Goal: Task Accomplishment & Management: Manage account settings

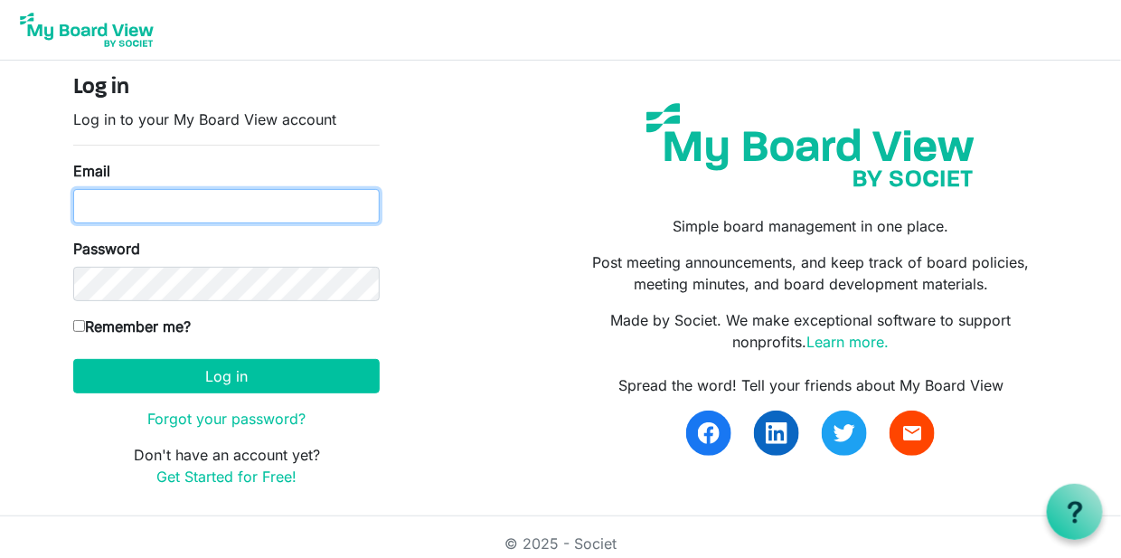
click at [267, 202] on input "Email" at bounding box center [226, 206] width 306 height 34
type input "heather@rmhcmidmo.org"
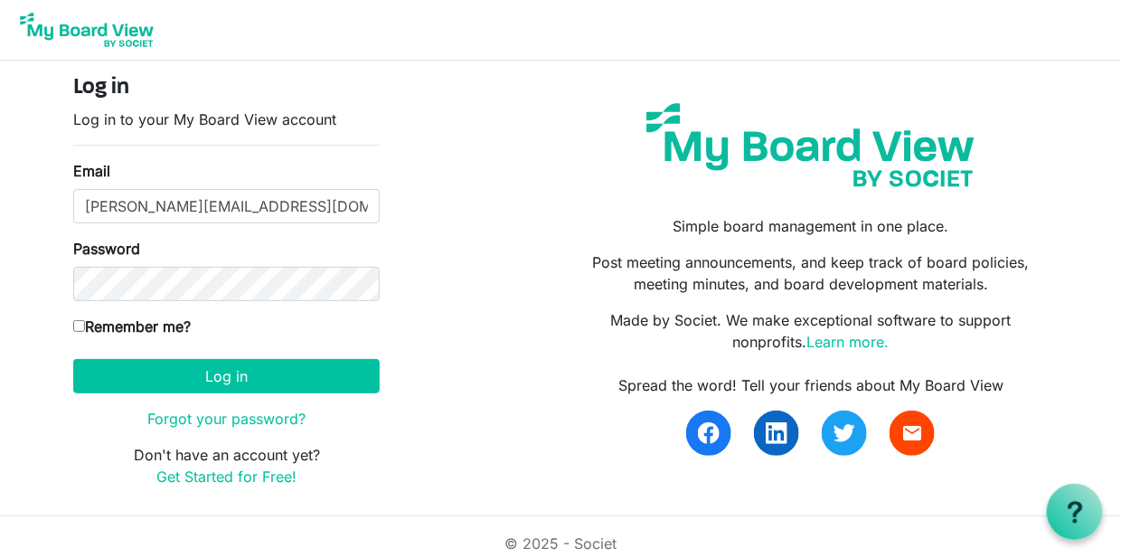
click at [80, 324] on input "Remember me?" at bounding box center [79, 326] width 12 height 12
checkbox input "true"
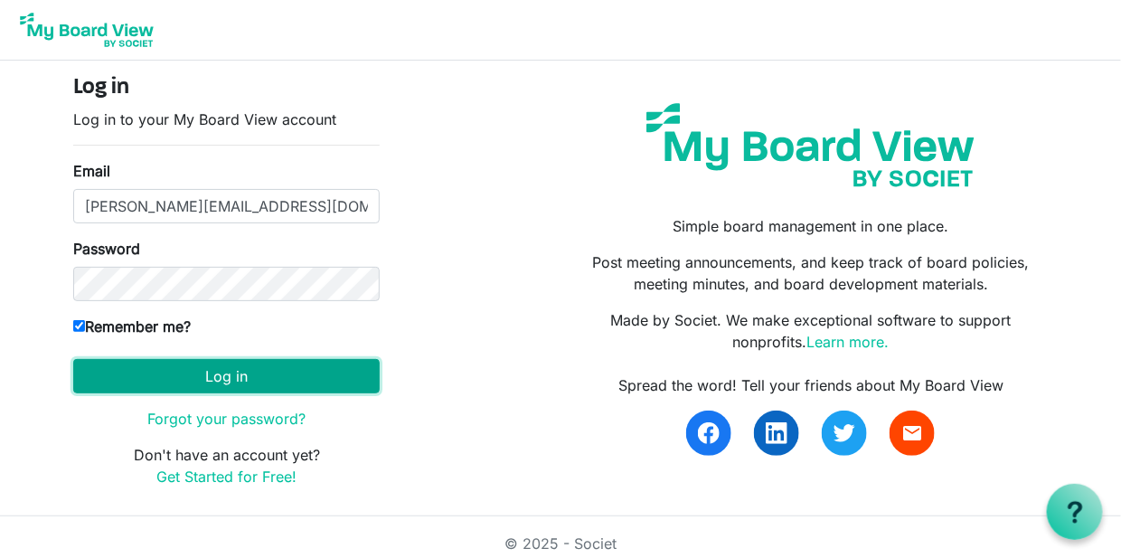
click at [223, 381] on button "Log in" at bounding box center [226, 376] width 306 height 34
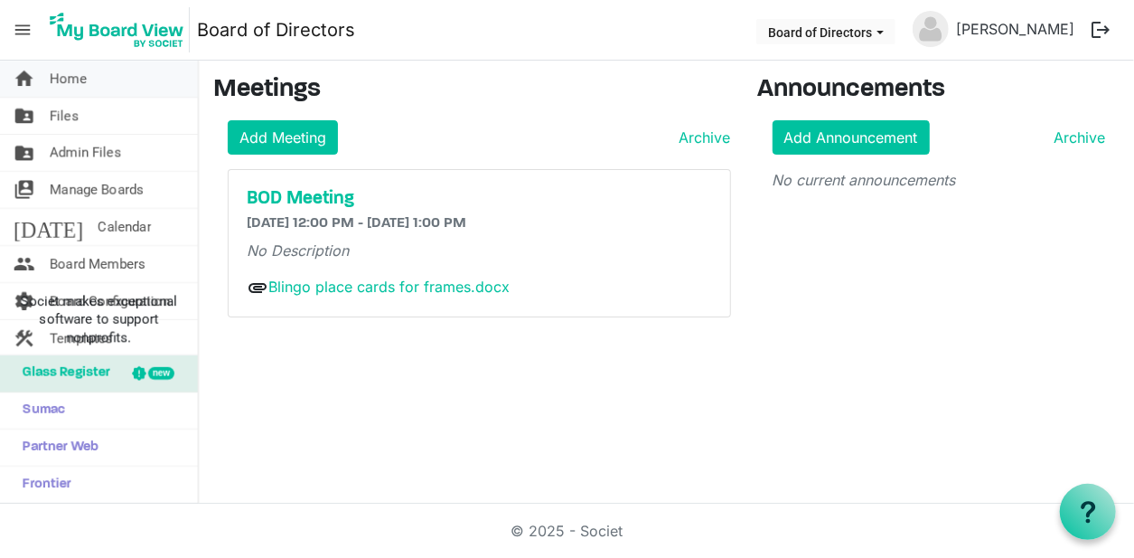
click at [69, 70] on span "Home" at bounding box center [68, 79] width 37 height 36
click at [61, 311] on span "Societ makes exceptional software to support nonprofits." at bounding box center [99, 319] width 182 height 54
click at [85, 414] on link "Sumac" at bounding box center [99, 410] width 198 height 36
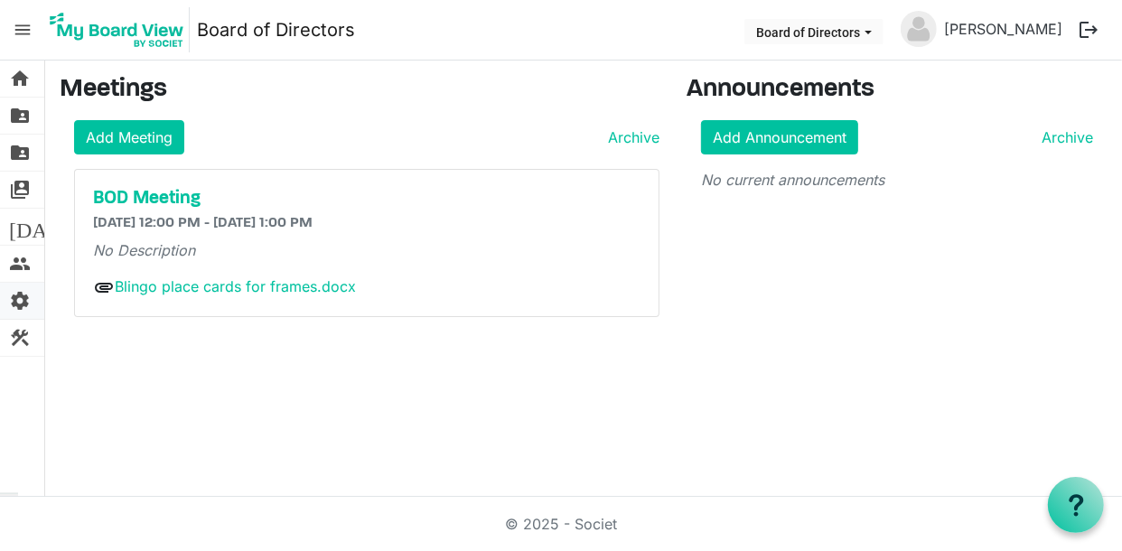
click at [23, 299] on span "settings" at bounding box center [20, 301] width 22 height 36
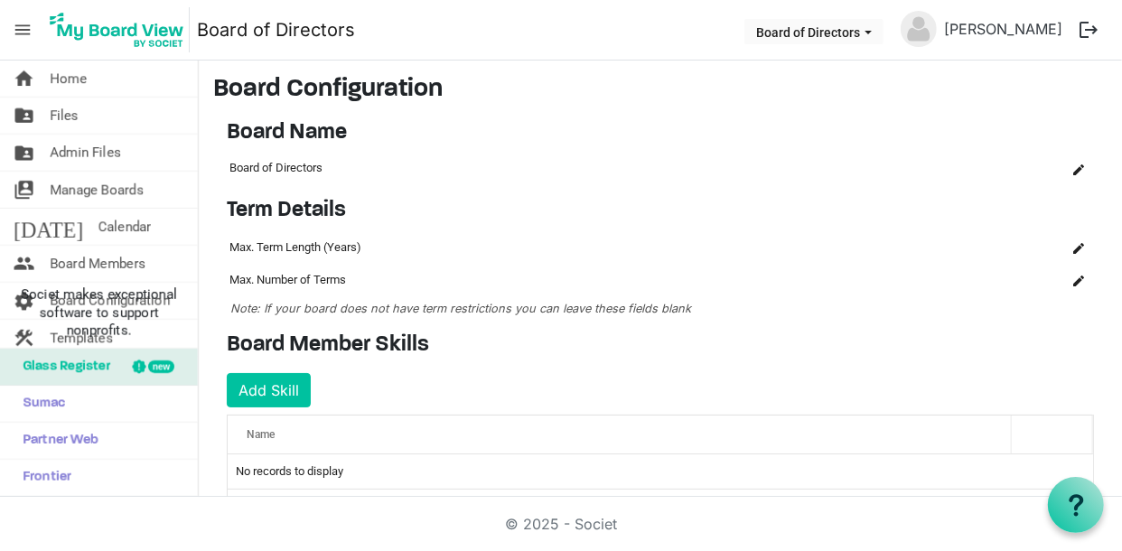
click at [25, 31] on span "menu" at bounding box center [22, 30] width 34 height 34
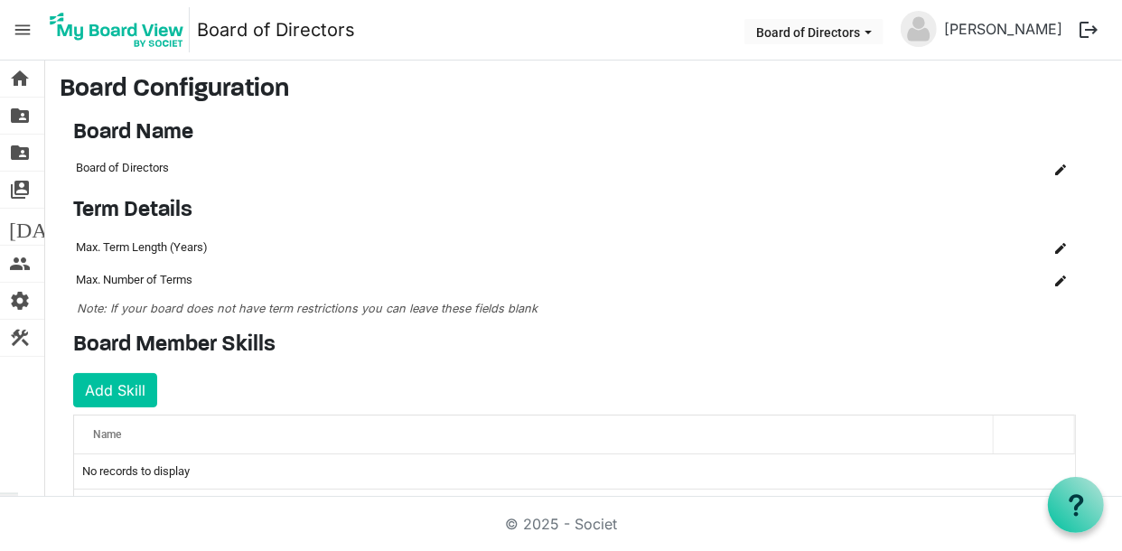
click at [25, 31] on span "menu" at bounding box center [22, 30] width 34 height 34
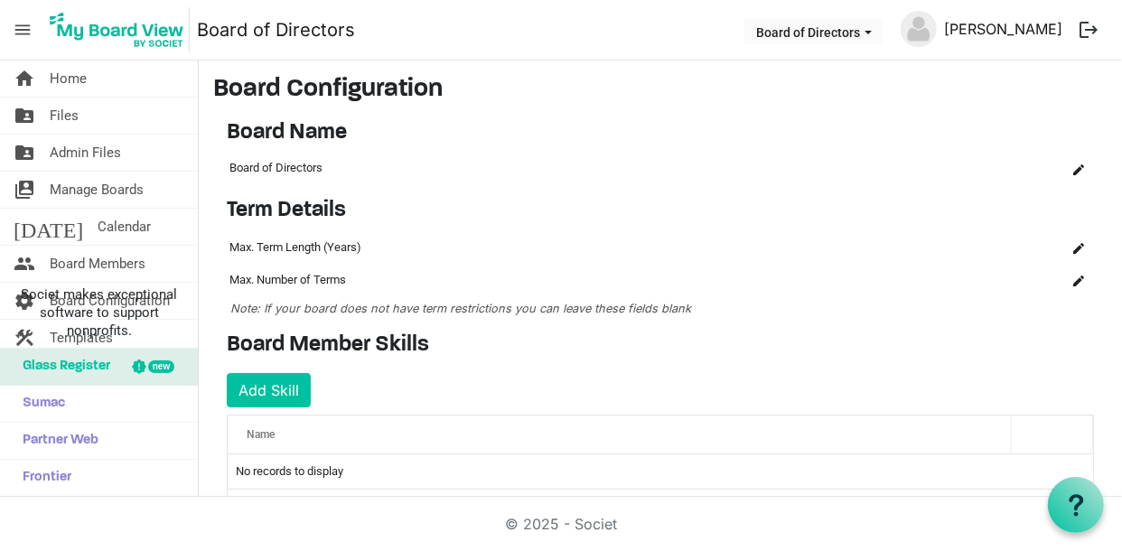
click at [937, 28] on link "[PERSON_NAME]" at bounding box center [1003, 29] width 133 height 36
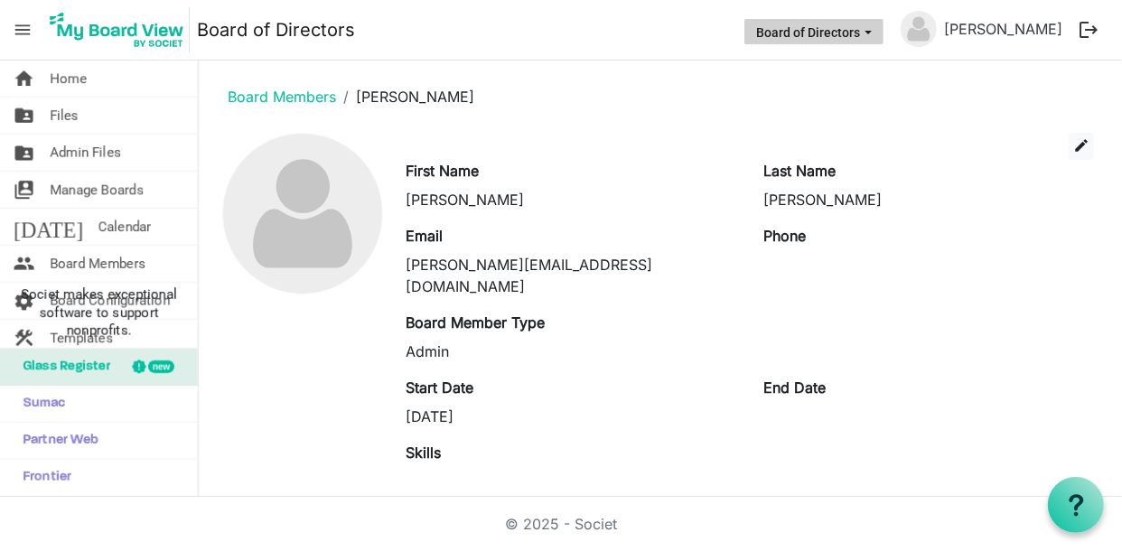
click at [860, 33] on span "Board of Directors dropdownbutton" at bounding box center [868, 32] width 16 height 7
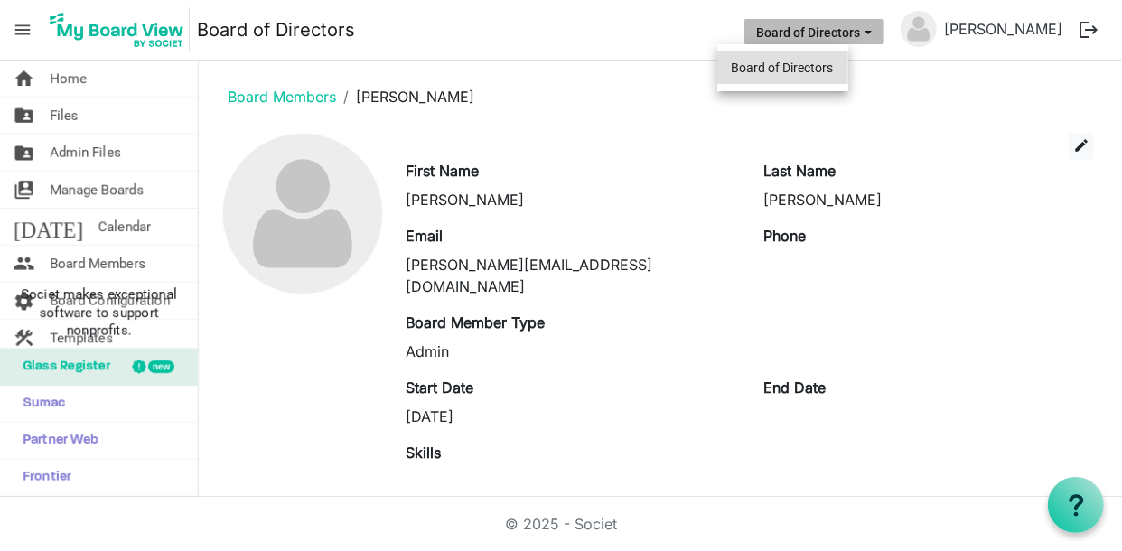
click at [814, 68] on li "Board of Directors" at bounding box center [783, 68] width 131 height 33
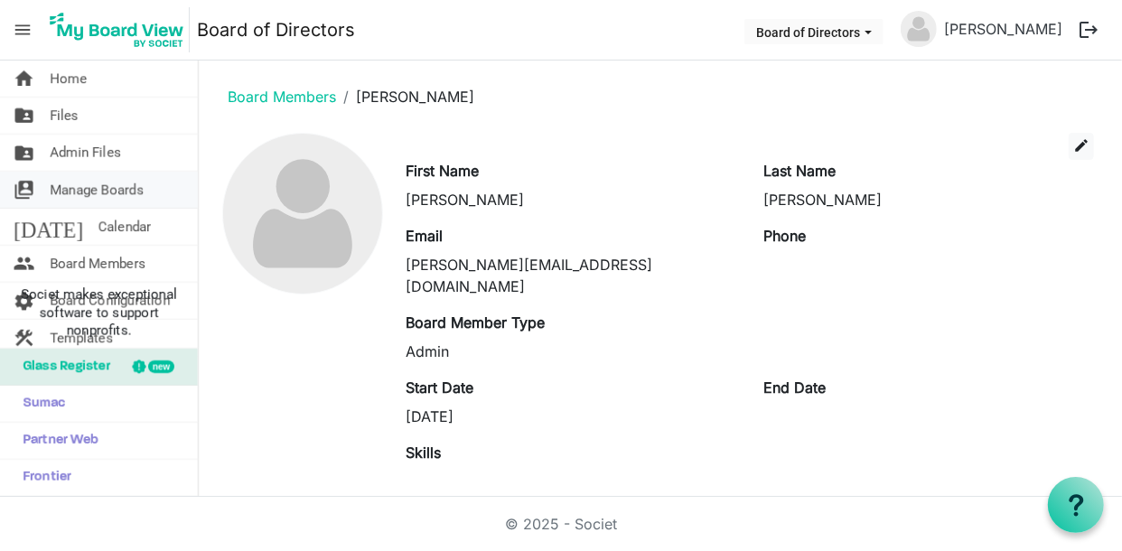
click at [115, 191] on span "Manage Boards" at bounding box center [97, 190] width 94 height 36
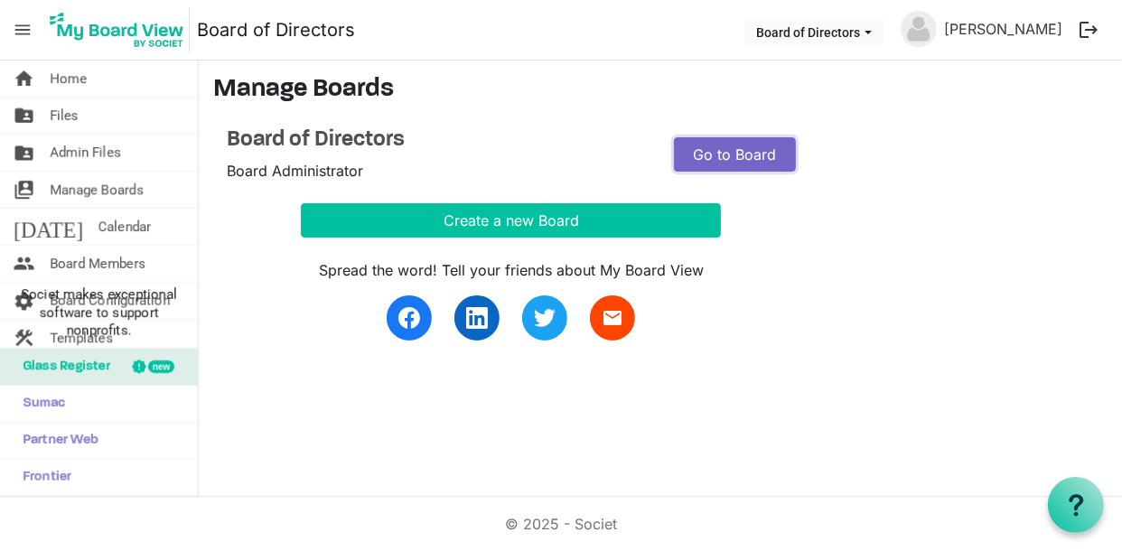
click at [748, 167] on link "Go to Board" at bounding box center [735, 154] width 122 height 34
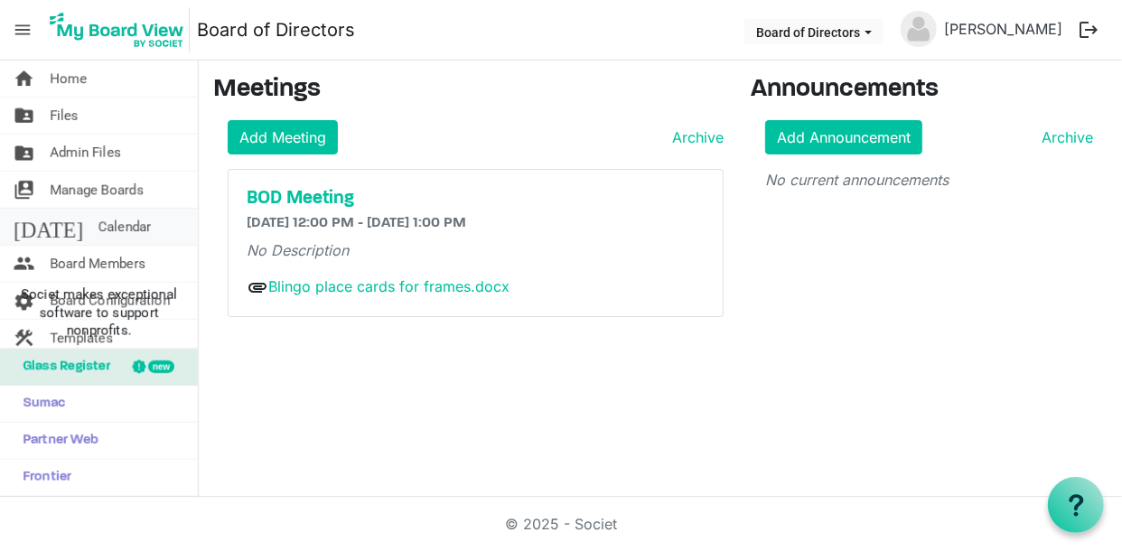
click at [98, 229] on span "Calendar" at bounding box center [124, 227] width 53 height 36
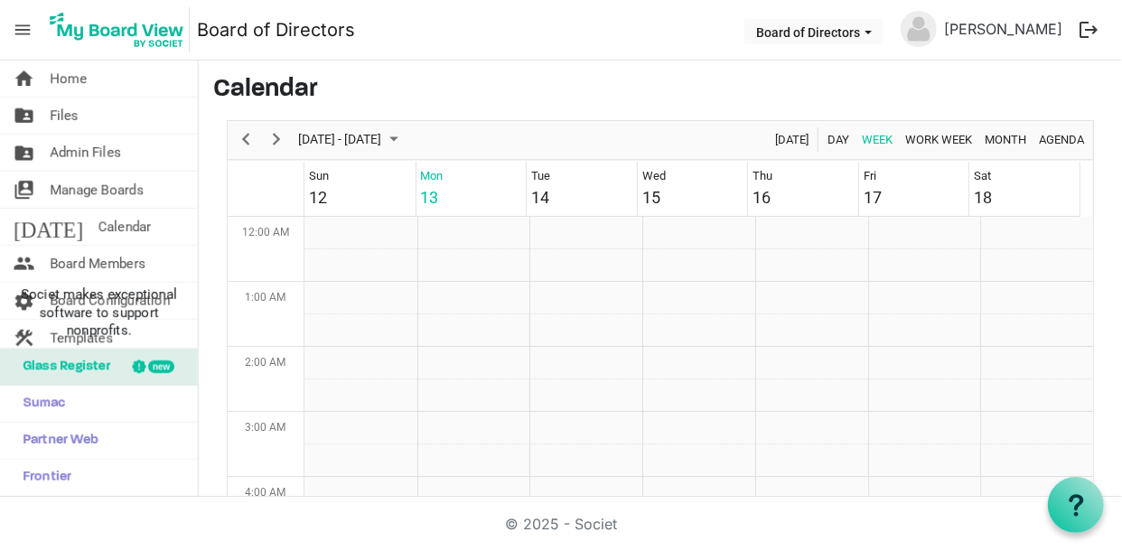
scroll to position [585, 0]
click at [273, 136] on span "Next" at bounding box center [277, 139] width 22 height 23
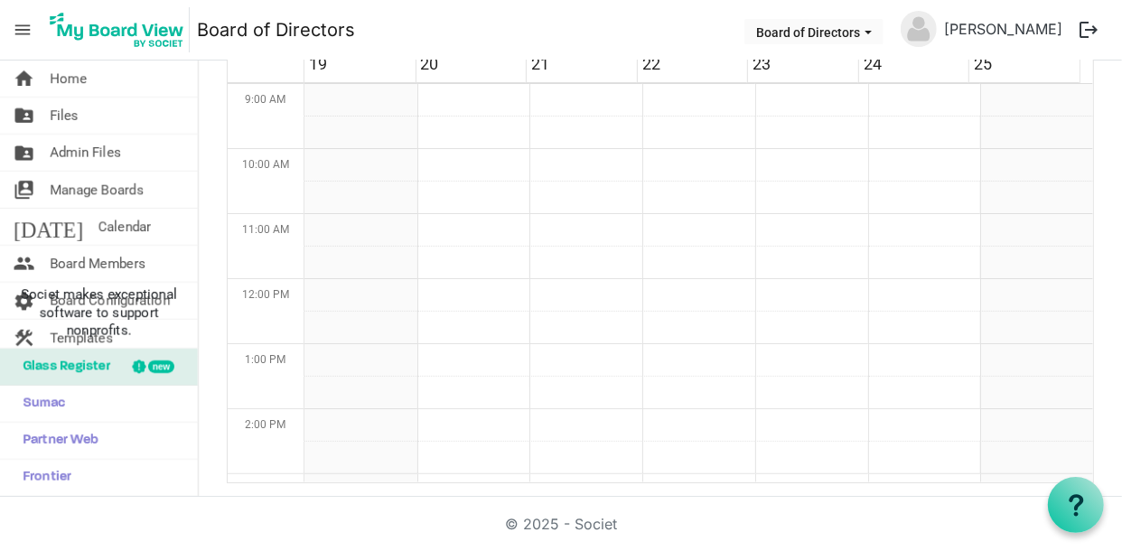
scroll to position [0, 0]
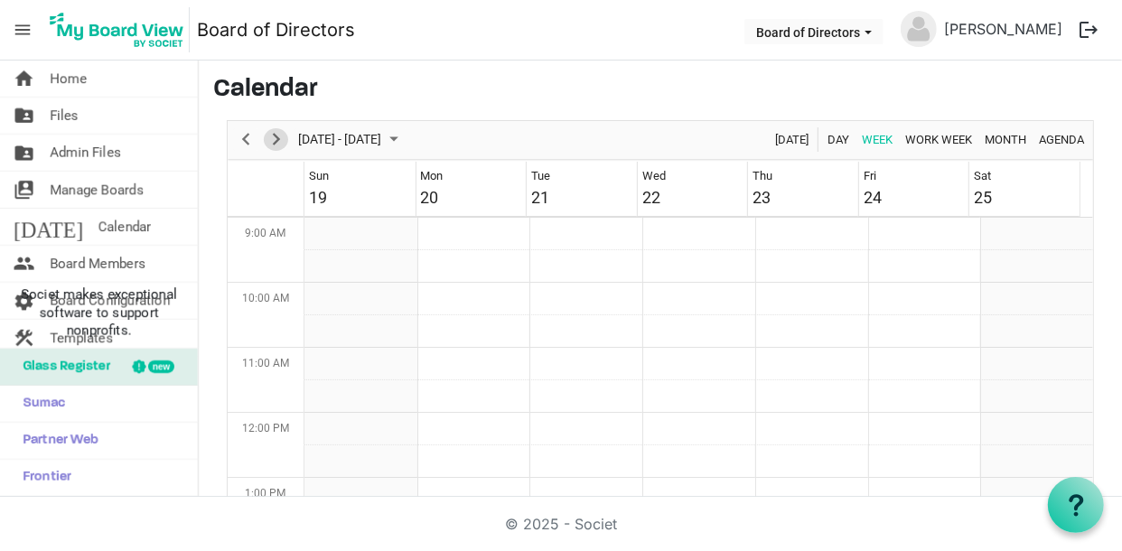
click at [281, 136] on span "Next" at bounding box center [277, 139] width 22 height 23
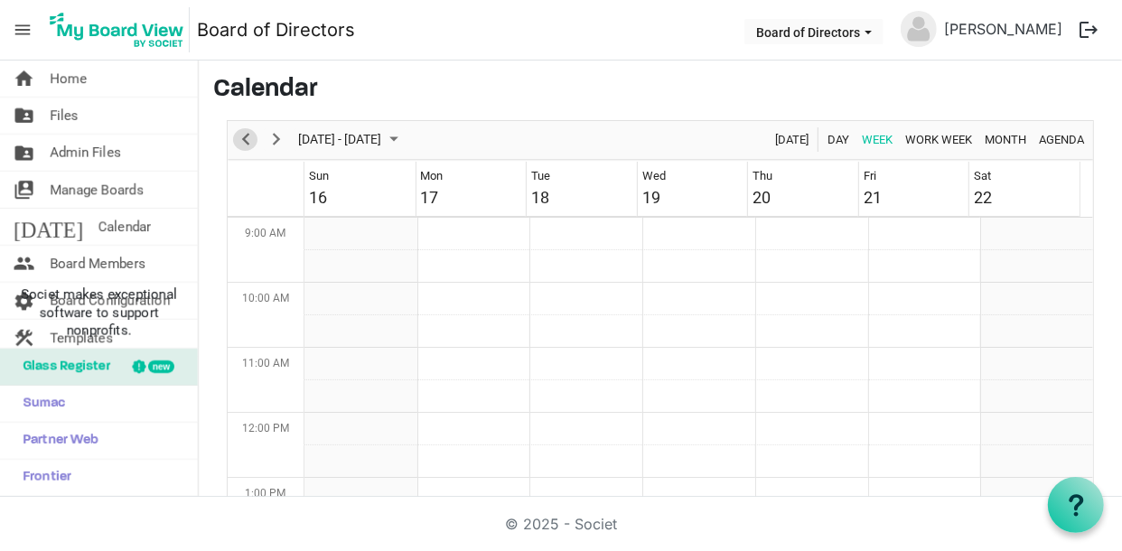
click at [247, 134] on span "Previous" at bounding box center [246, 139] width 22 height 23
click at [98, 224] on span "Calendar" at bounding box center [124, 227] width 53 height 36
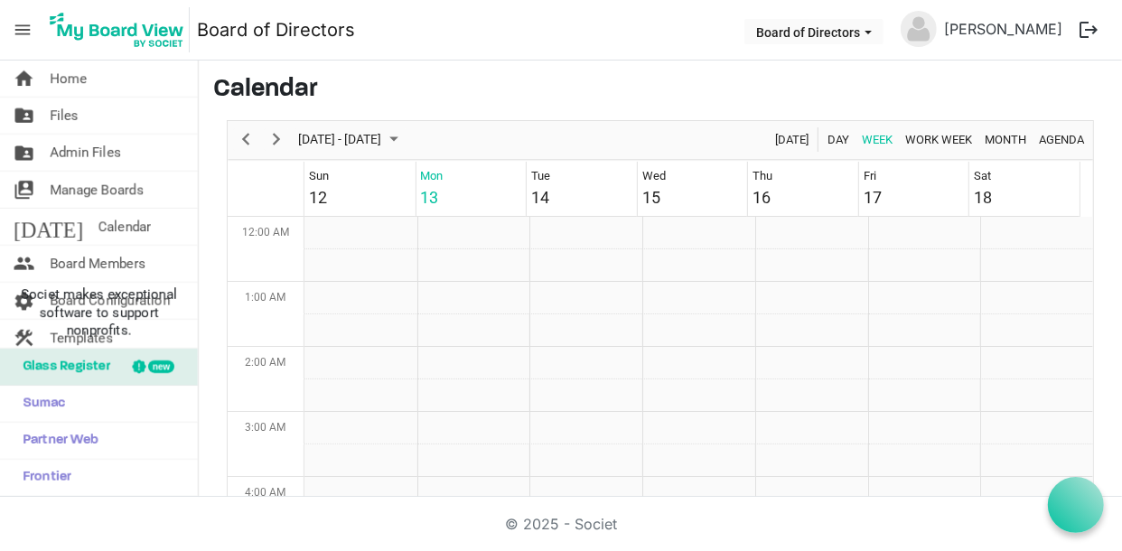
scroll to position [585, 0]
click at [103, 92] on link "home Home" at bounding box center [99, 79] width 198 height 36
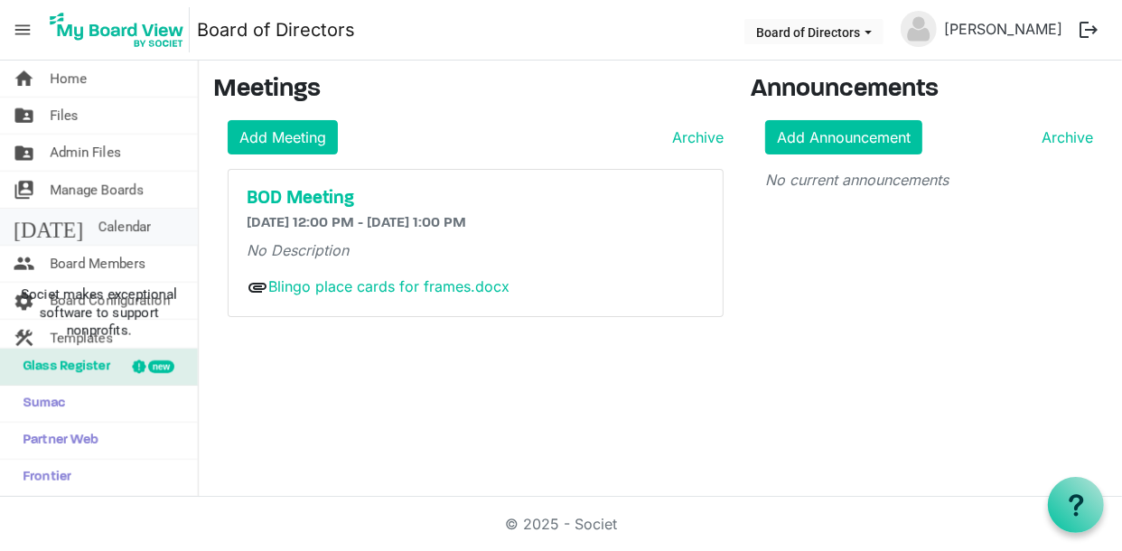
click at [98, 221] on span "Calendar" at bounding box center [124, 227] width 53 height 36
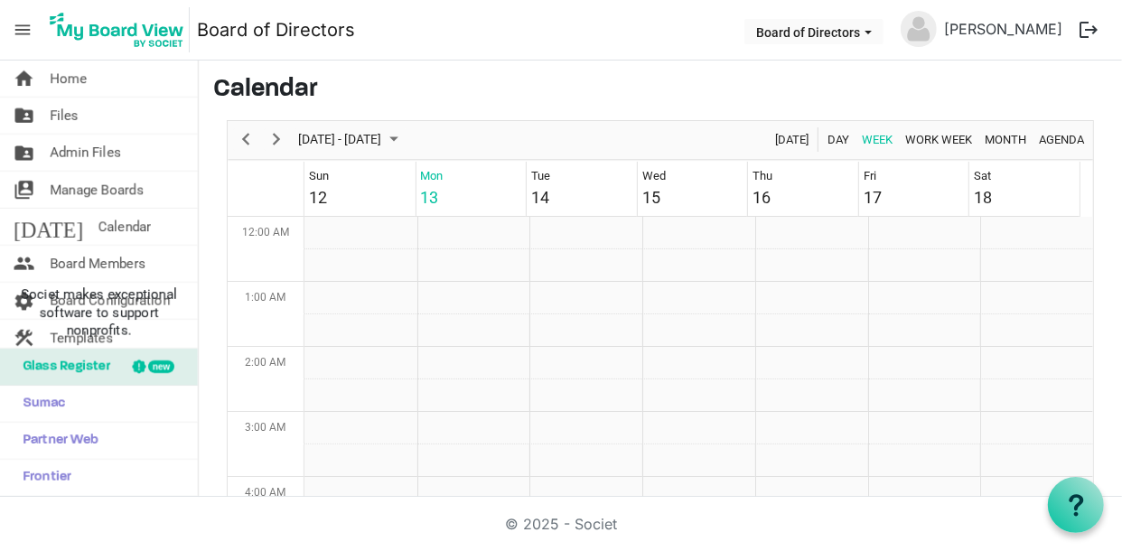
scroll to position [585, 0]
click at [1004, 136] on span "Month" at bounding box center [1005, 139] width 45 height 23
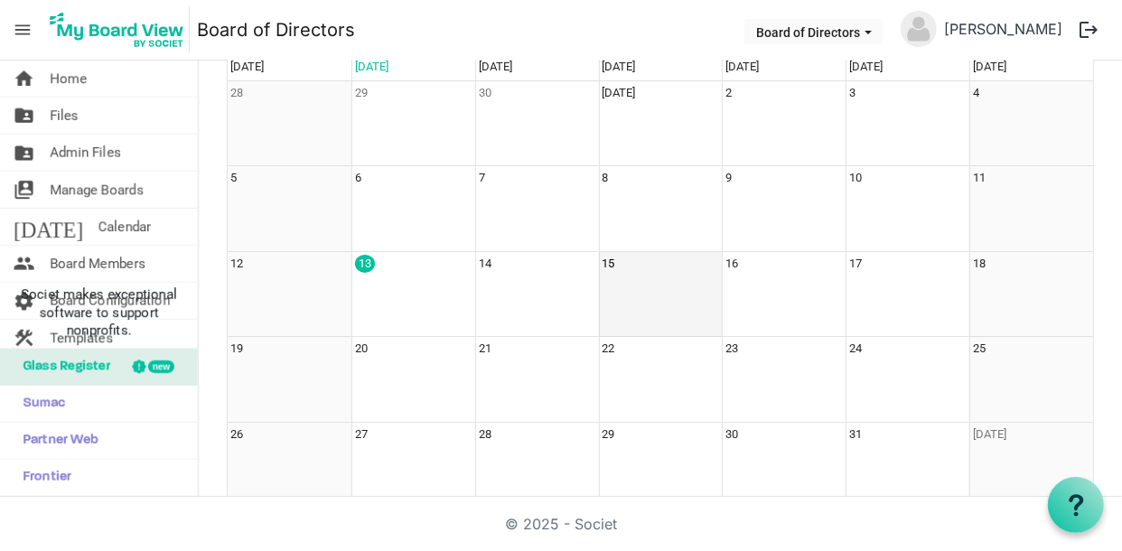
scroll to position [134, 0]
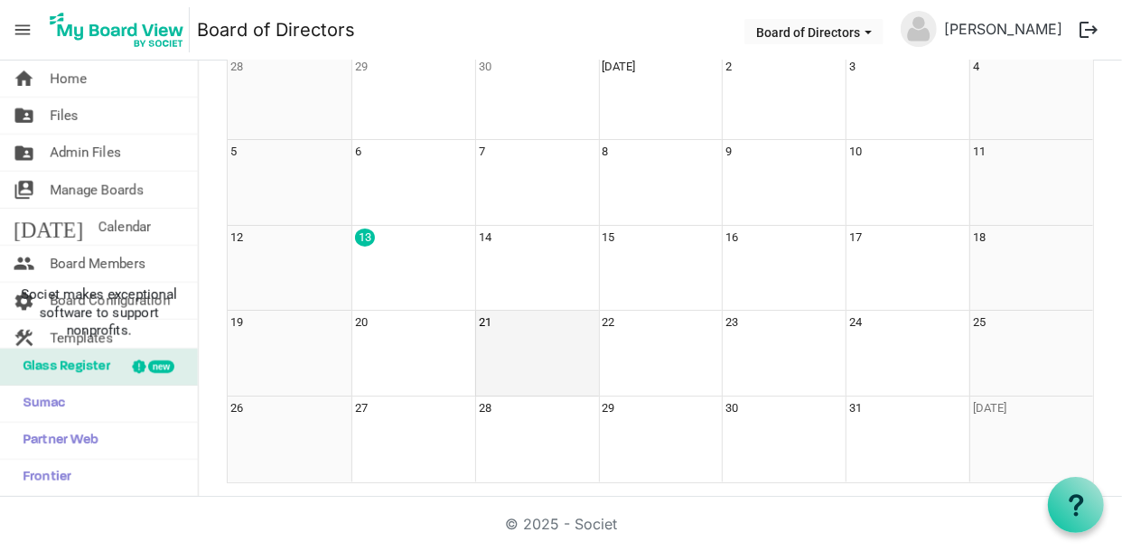
click at [526, 357] on td "21" at bounding box center [537, 354] width 124 height 86
click at [486, 328] on div "21" at bounding box center [485, 323] width 13 height 18
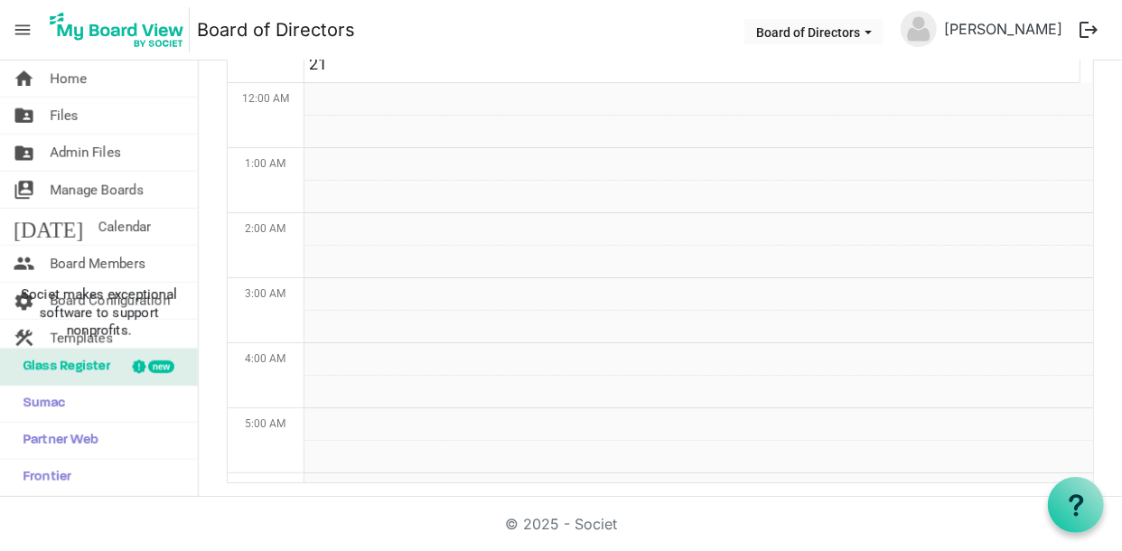
scroll to position [0, 0]
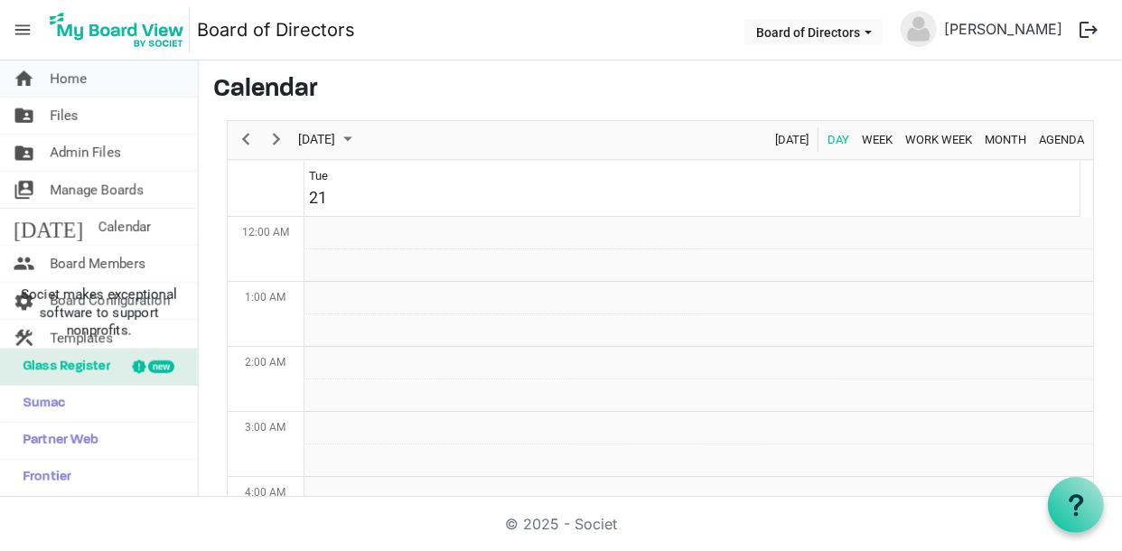
click at [84, 81] on span "Home" at bounding box center [68, 79] width 37 height 36
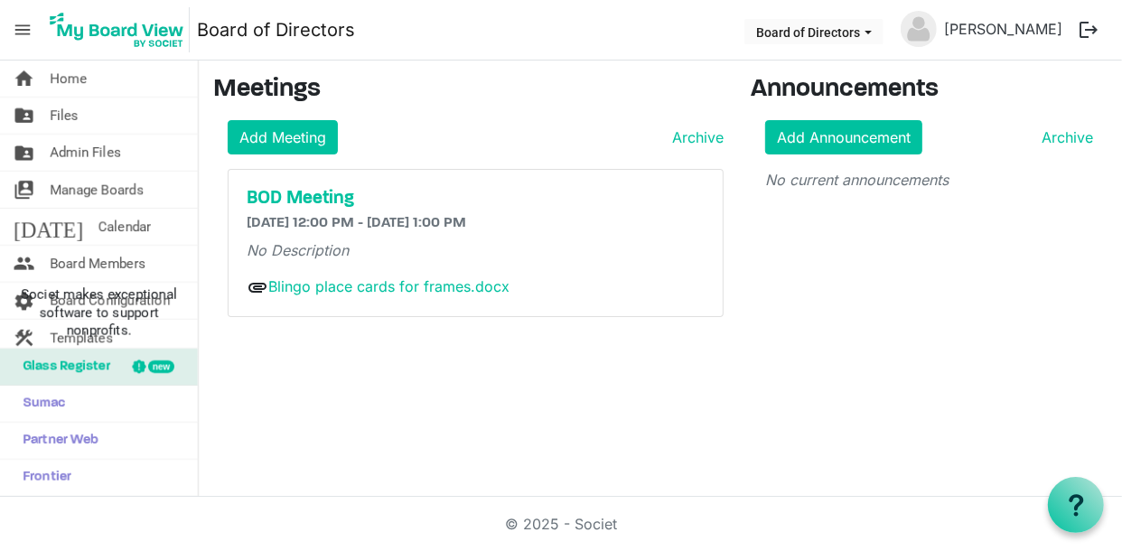
click at [29, 29] on span "menu" at bounding box center [22, 30] width 34 height 34
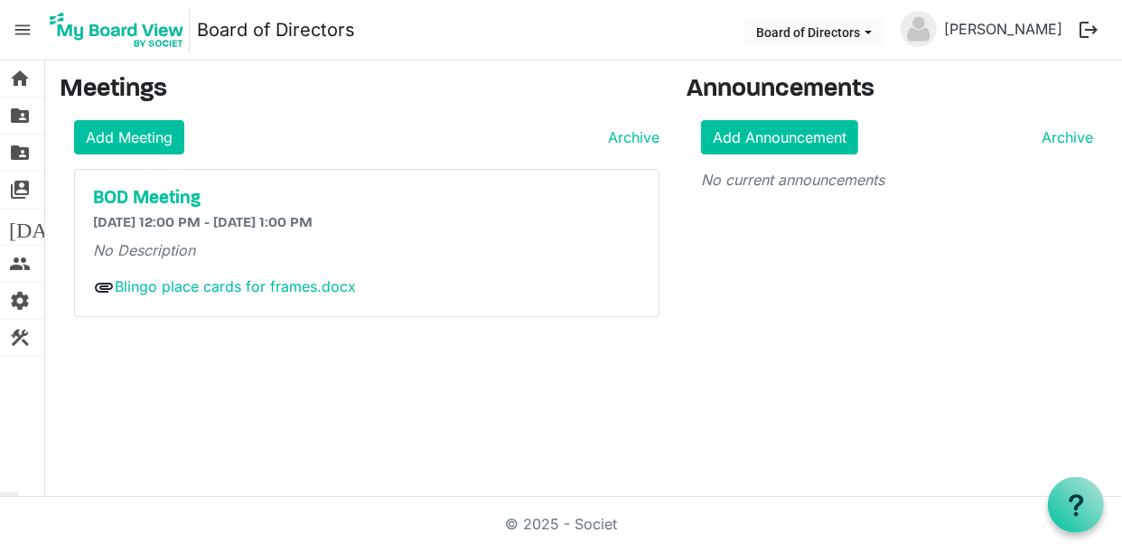
click at [29, 29] on span "menu" at bounding box center [22, 30] width 34 height 34
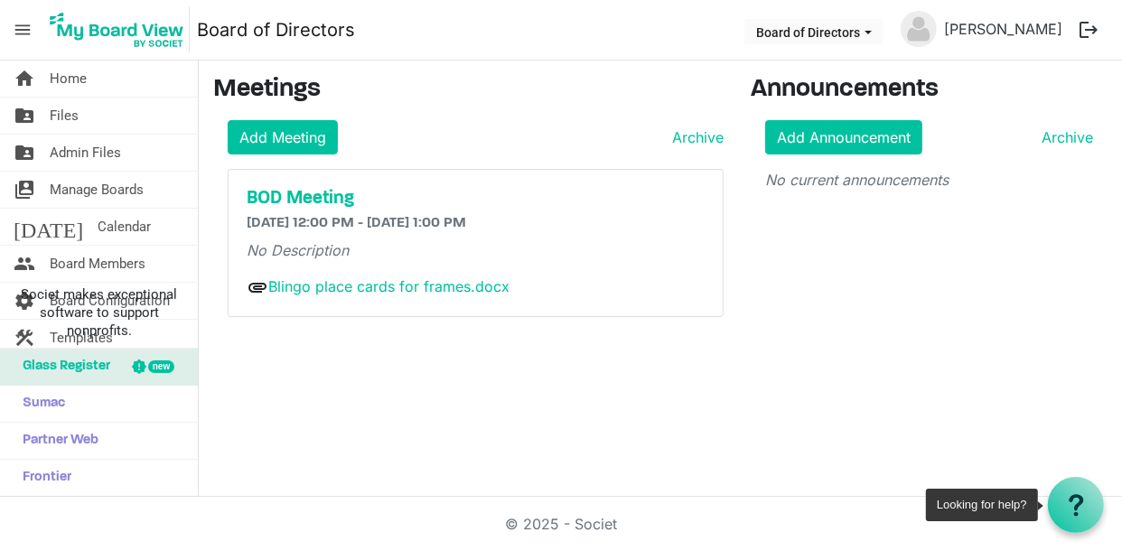
click at [1083, 515] on icon at bounding box center [1077, 505] width 23 height 23
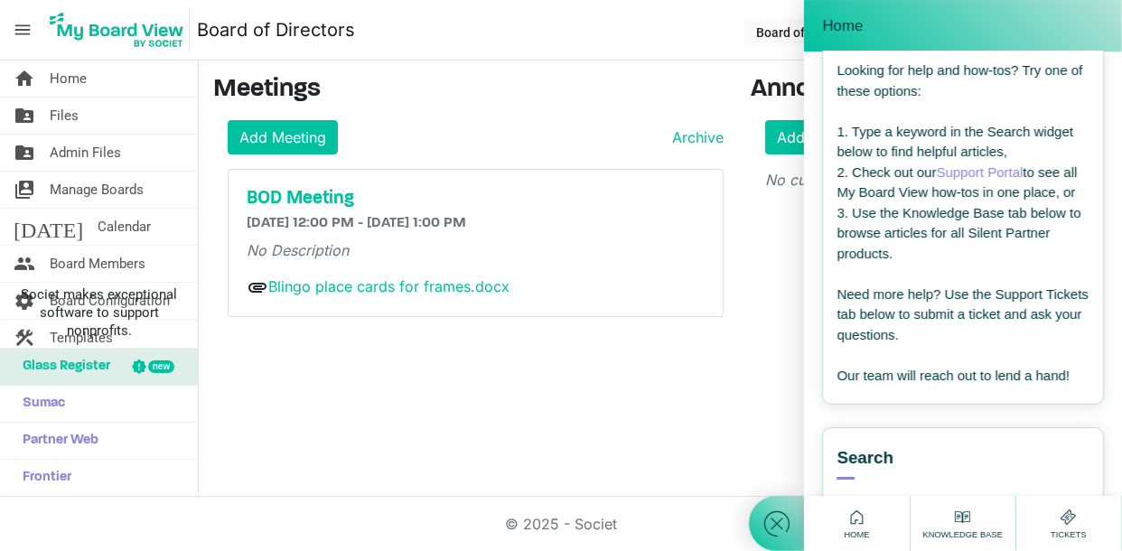
scroll to position [80, 0]
click at [665, 446] on div "home Home folder_shared Files folder_shared Admin Files switch_account Manage B…" at bounding box center [561, 279] width 1122 height 437
click at [775, 518] on icon at bounding box center [777, 524] width 33 height 33
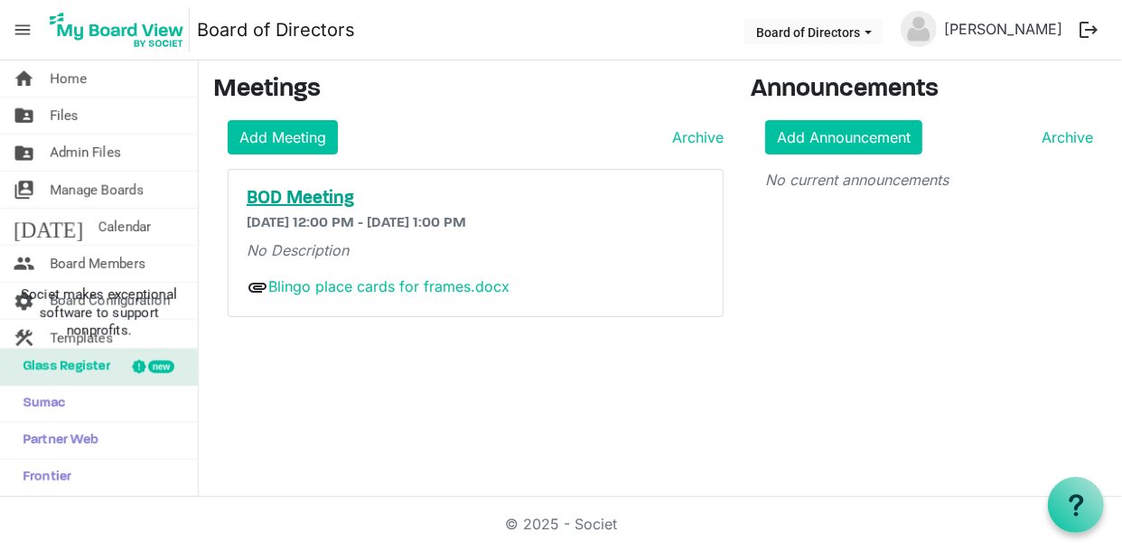
click at [283, 200] on h5 "BOD Meeting" at bounding box center [476, 199] width 458 height 22
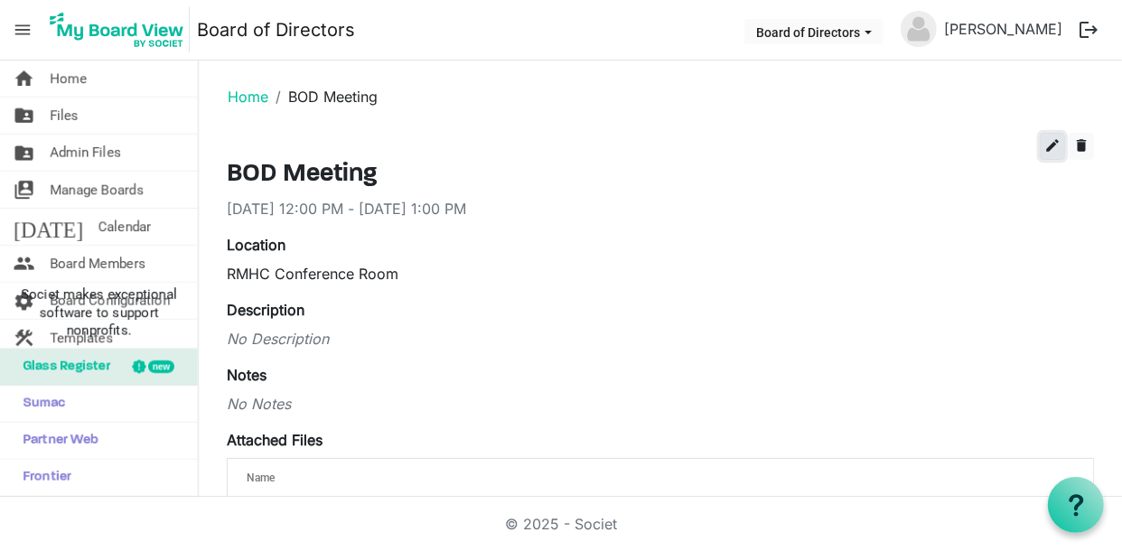
click at [1045, 151] on span "edit" at bounding box center [1053, 145] width 16 height 16
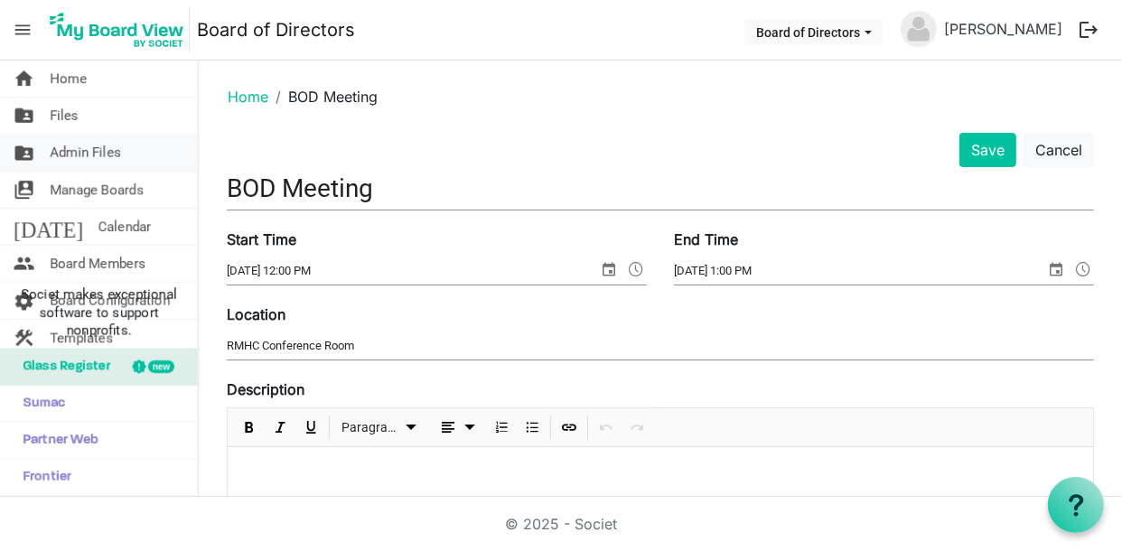
click at [104, 146] on span "Admin Files" at bounding box center [85, 153] width 71 height 36
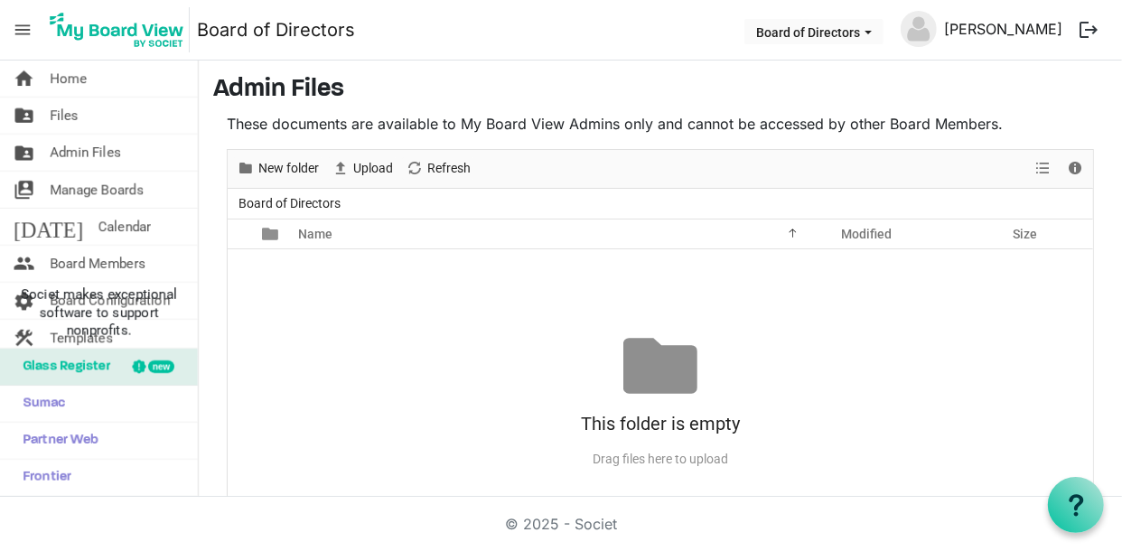
click at [966, 37] on link "[PERSON_NAME]" at bounding box center [1003, 29] width 133 height 36
